Goal: Transaction & Acquisition: Book appointment/travel/reservation

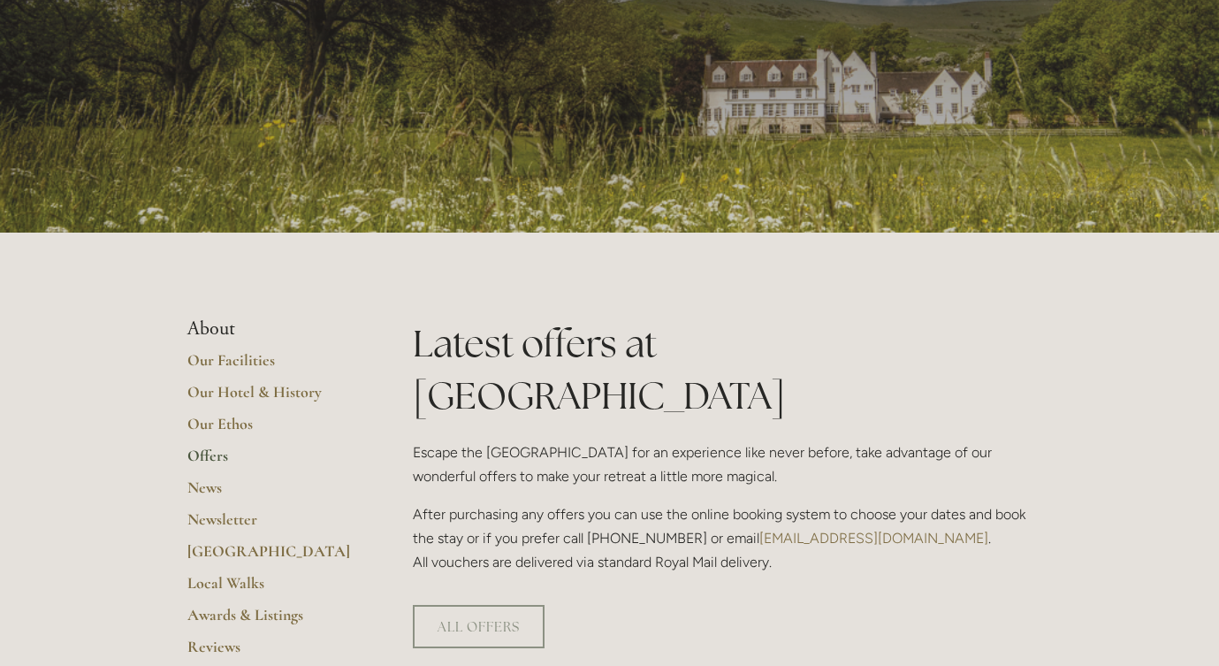
scroll to position [142, 0]
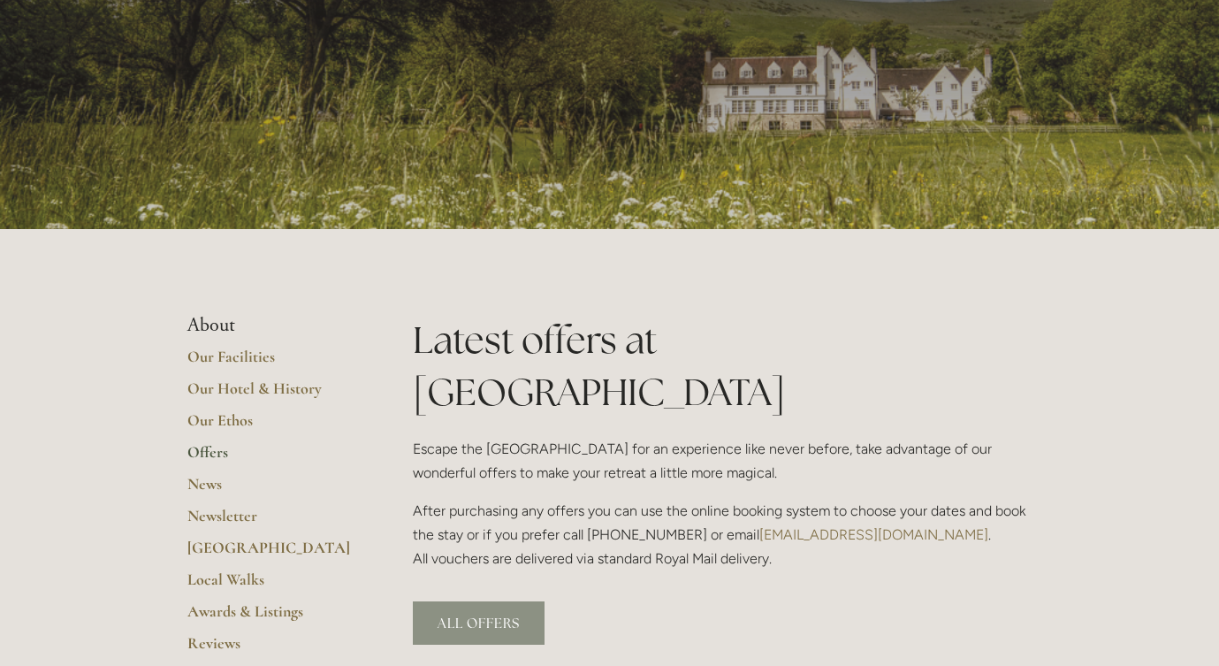
click at [433, 601] on link "ALL OFFERS" at bounding box center [479, 622] width 132 height 43
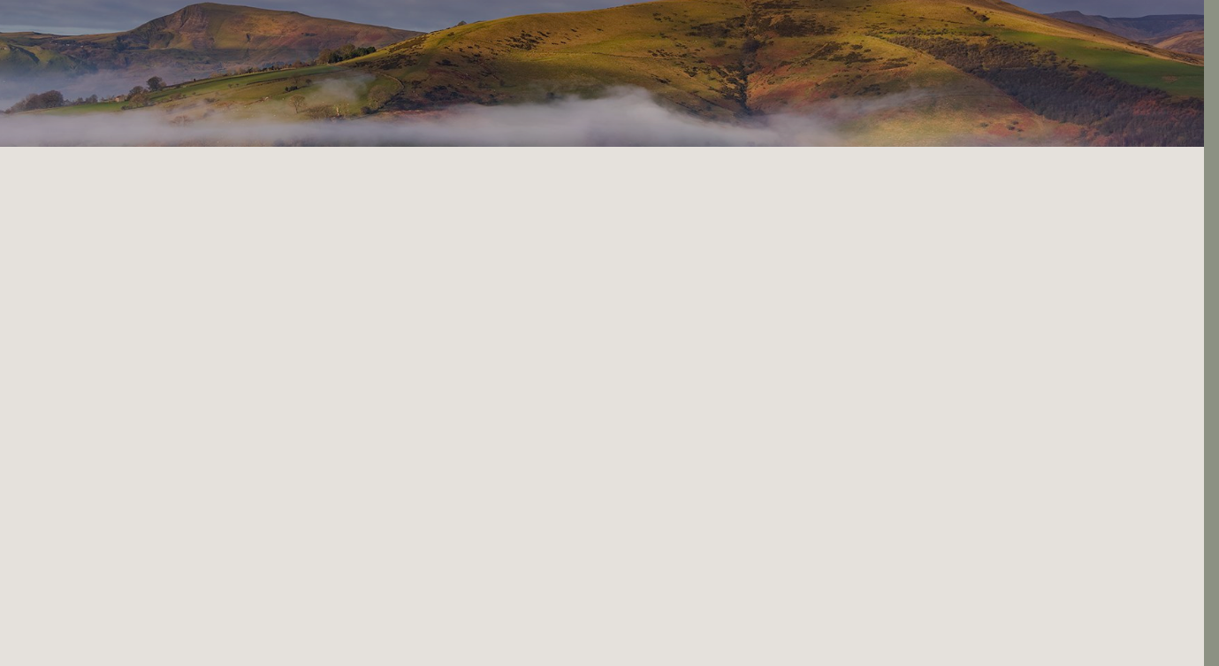
scroll to position [0, 15]
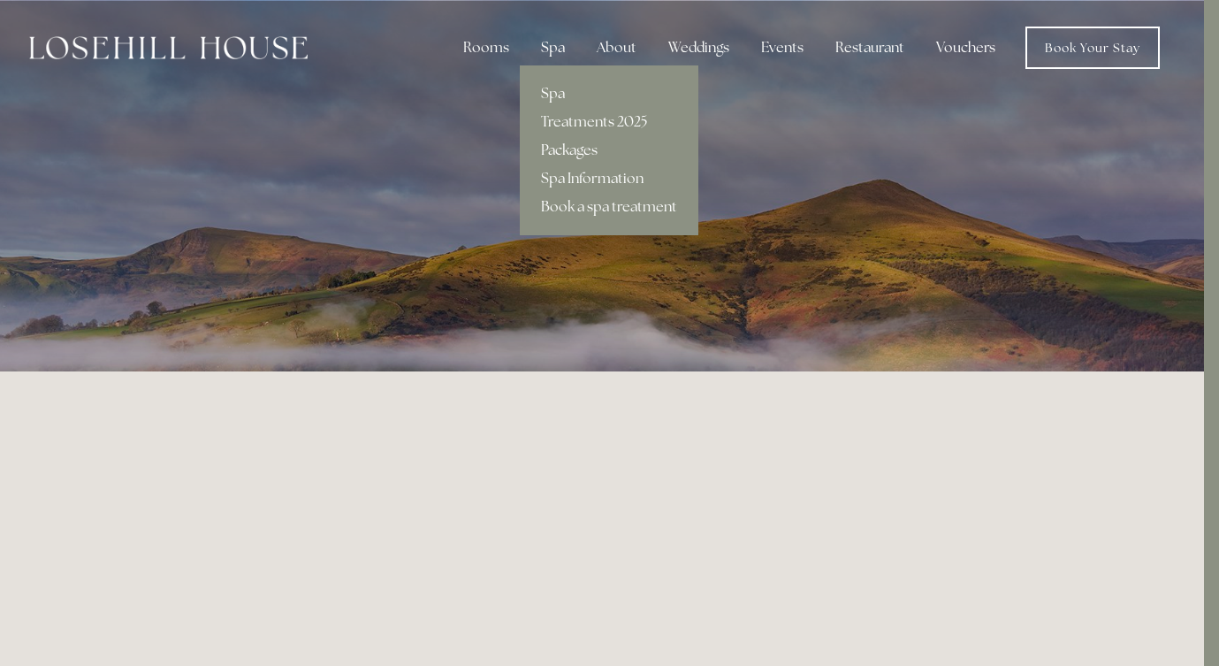
click at [568, 141] on link "Packages" at bounding box center [609, 150] width 179 height 28
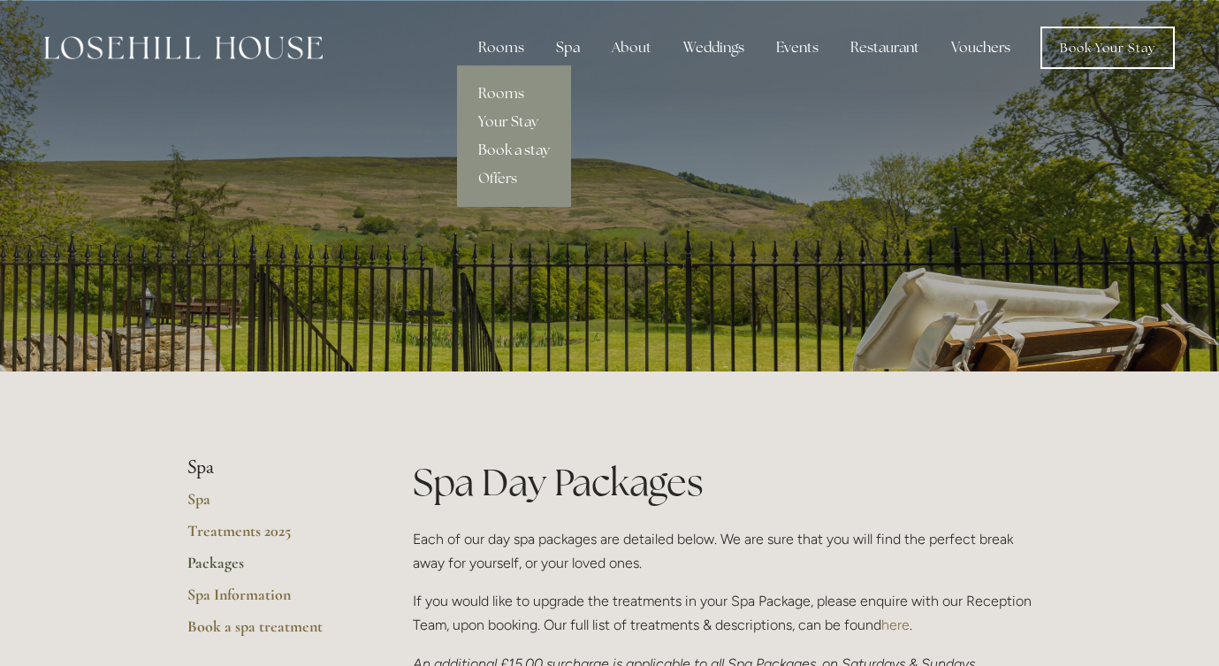
click at [522, 148] on link "Book a stay" at bounding box center [514, 150] width 114 height 28
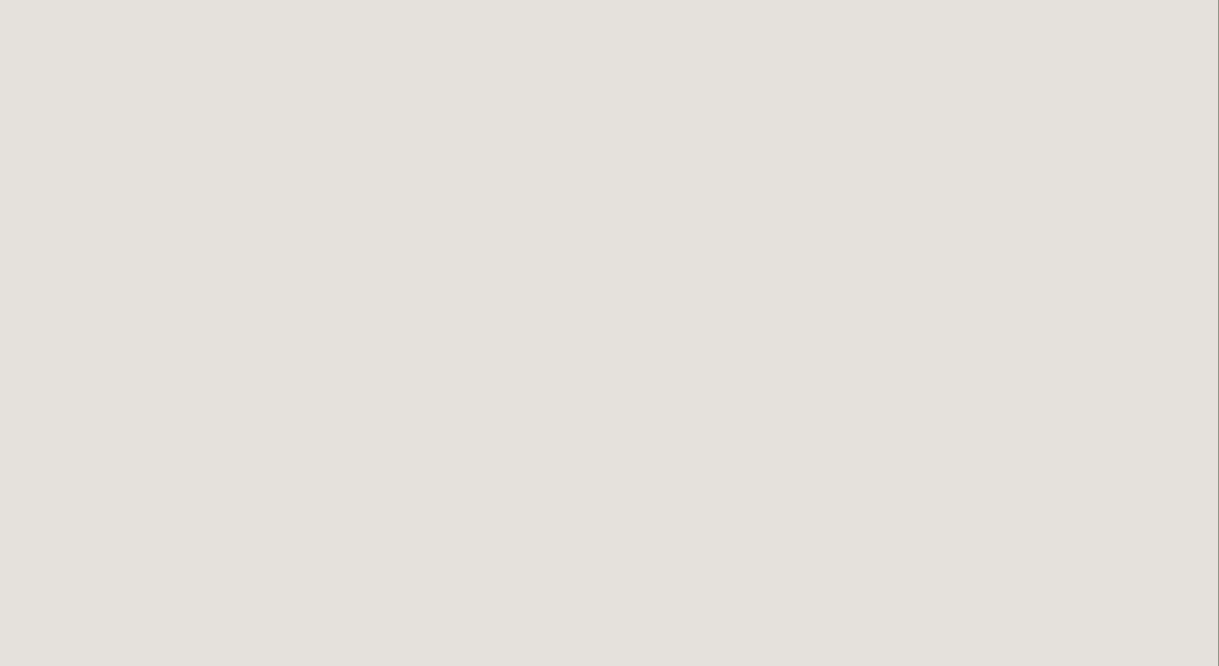
scroll to position [0, 1]
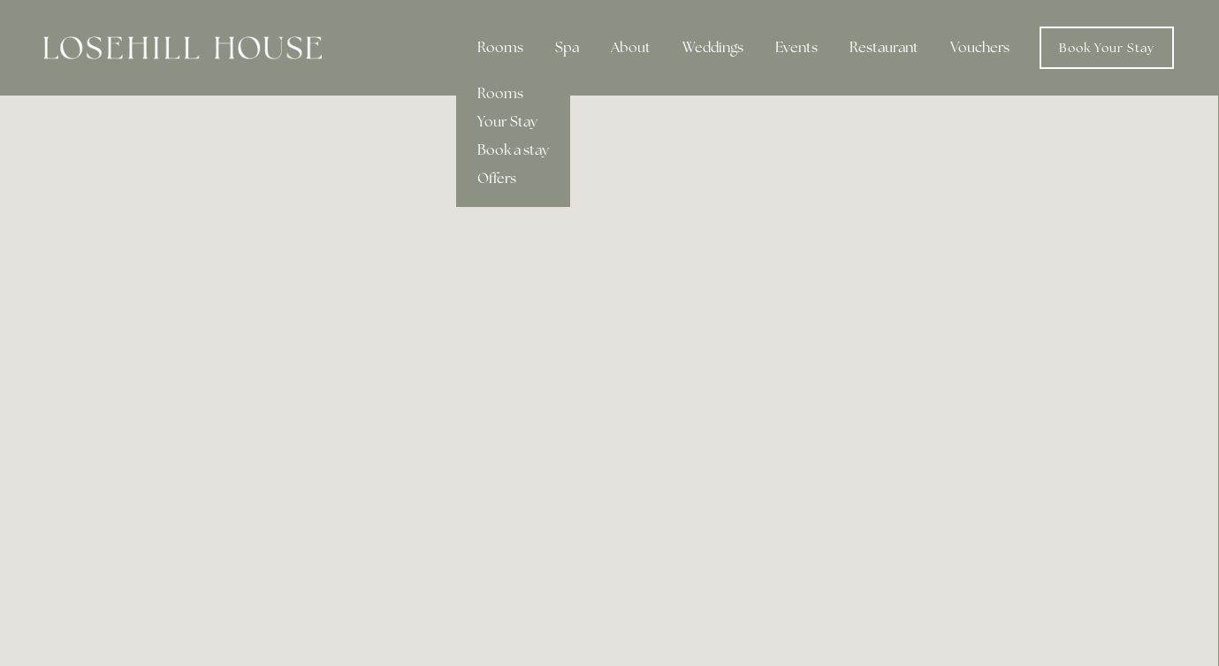
click at [498, 179] on link "Offers" at bounding box center [513, 178] width 114 height 28
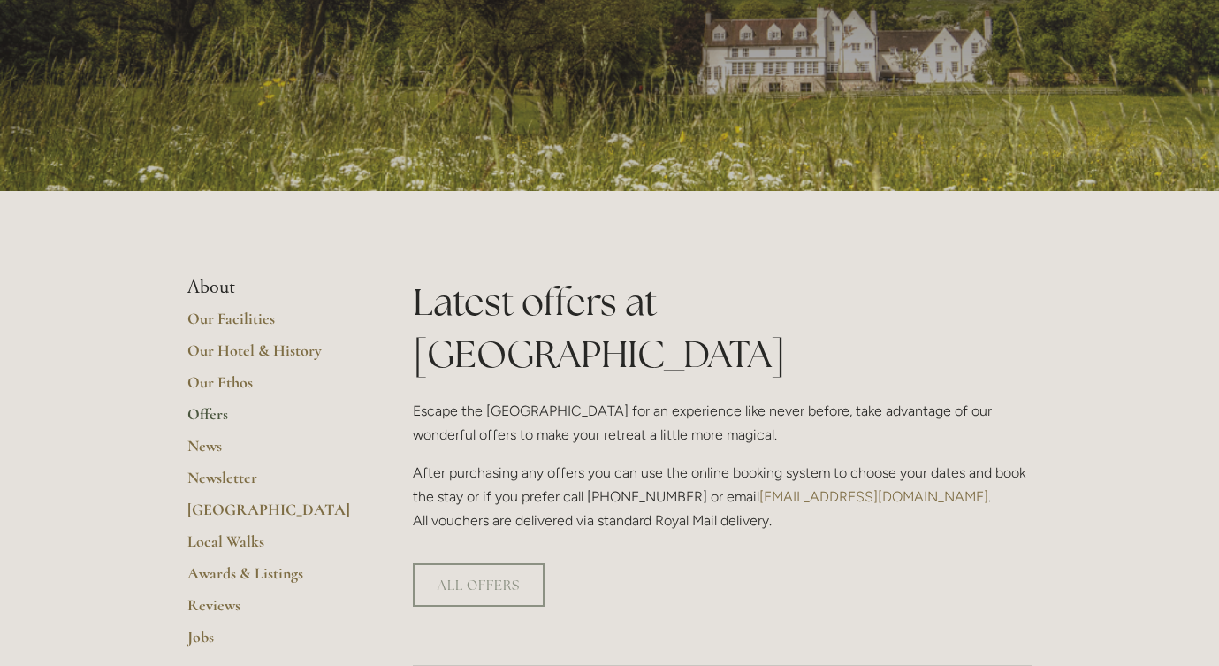
scroll to position [200, 0]
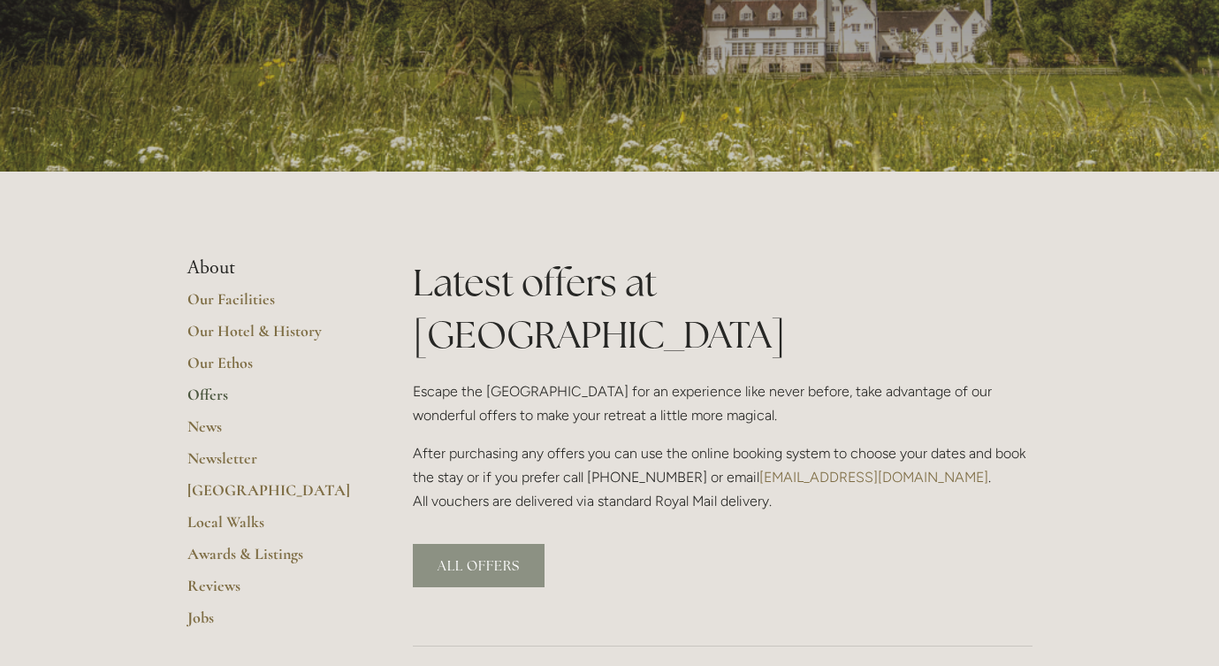
click at [492, 544] on link "ALL OFFERS" at bounding box center [479, 565] width 132 height 43
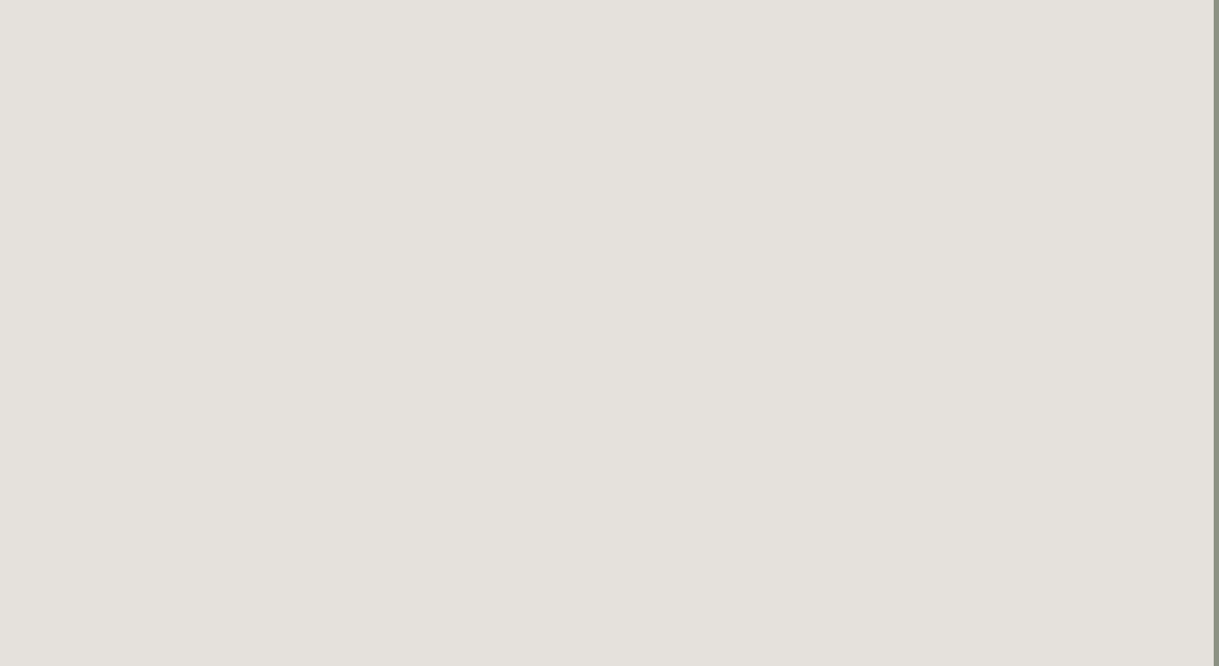
scroll to position [2285, 5]
